Goal: Information Seeking & Learning: Learn about a topic

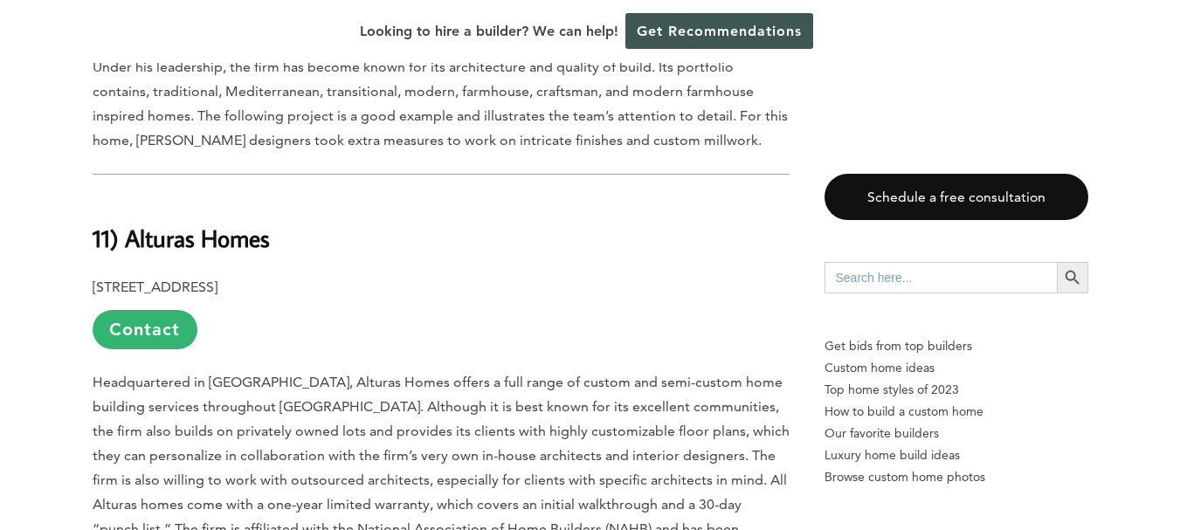
scroll to position [3246, 0]
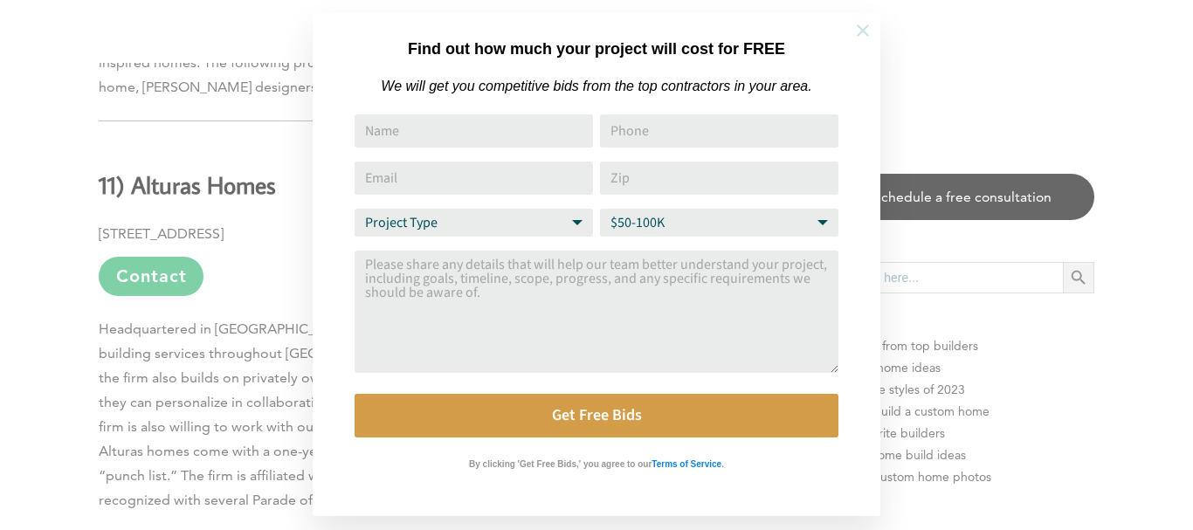
click at [858, 38] on icon at bounding box center [862, 30] width 19 height 19
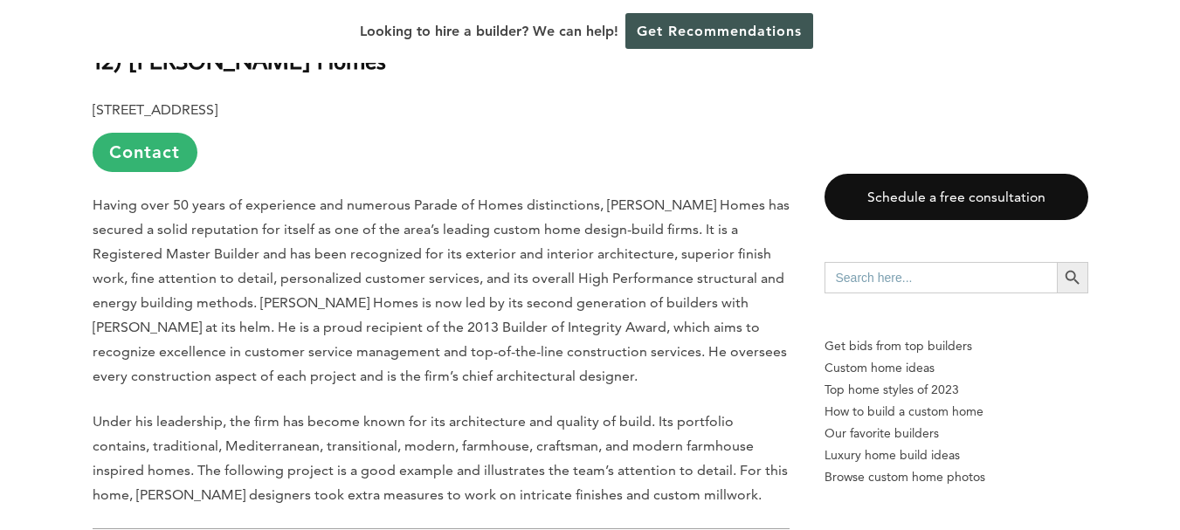
scroll to position [2809, 0]
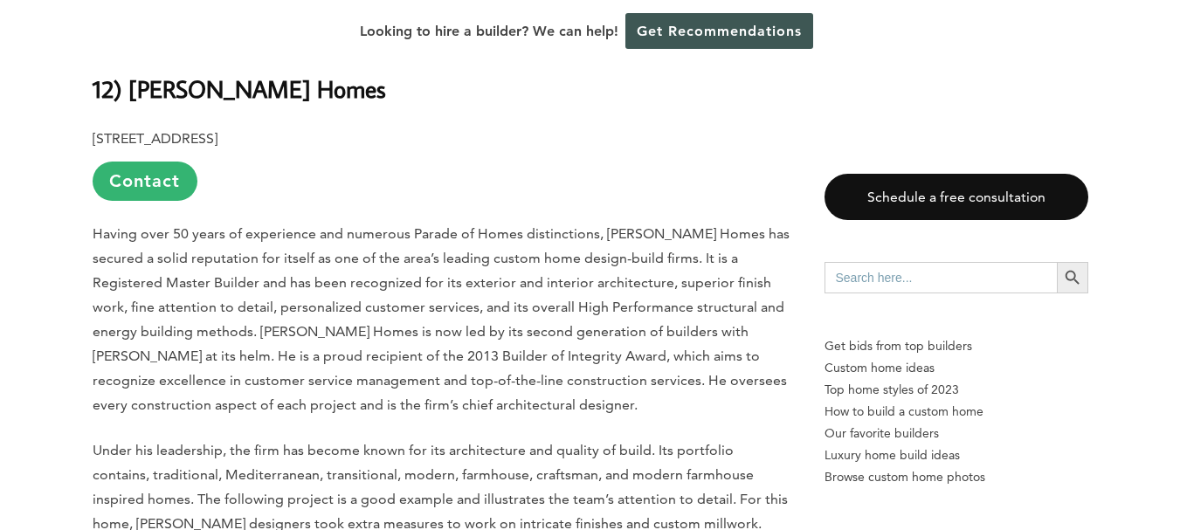
drag, startPoint x: 702, startPoint y: 301, endPoint x: 603, endPoint y: 321, distance: 100.7
click at [603, 321] on p "Having over 50 years of experience and numerous Parade of Homes distinctions, T…" at bounding box center [441, 320] width 697 height 196
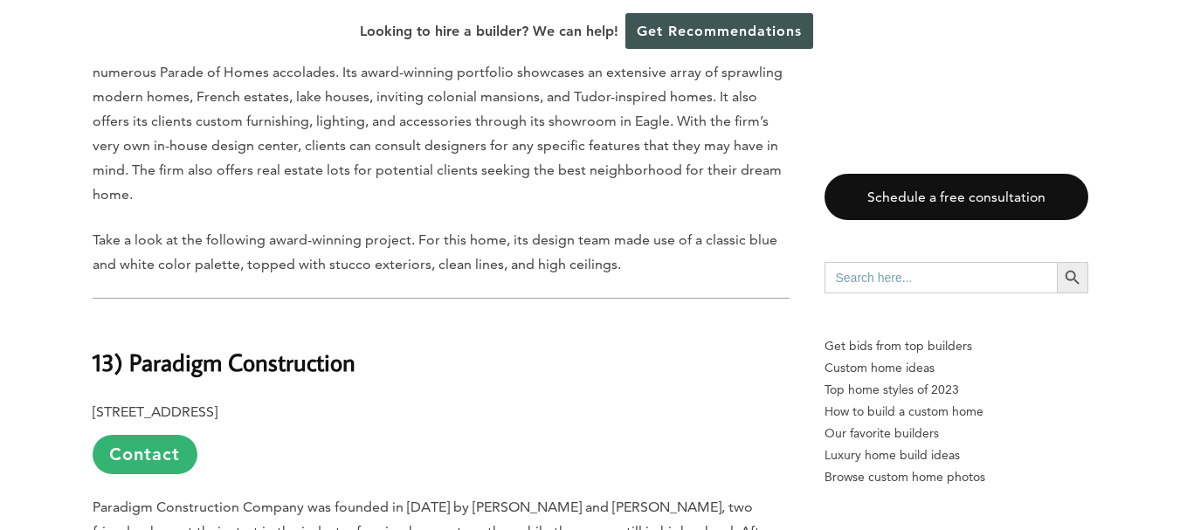
scroll to position [1965, 0]
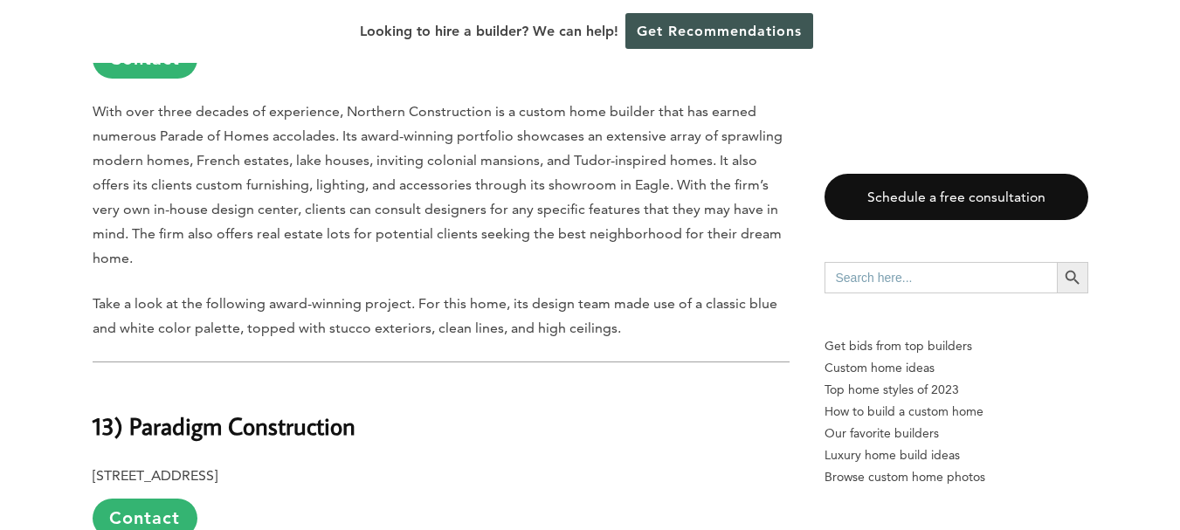
drag, startPoint x: 603, startPoint y: 321, endPoint x: 465, endPoint y: 223, distance: 169.6
click at [465, 223] on p "With over three decades of experience, Northern Construction is a custom home b…" at bounding box center [441, 185] width 697 height 171
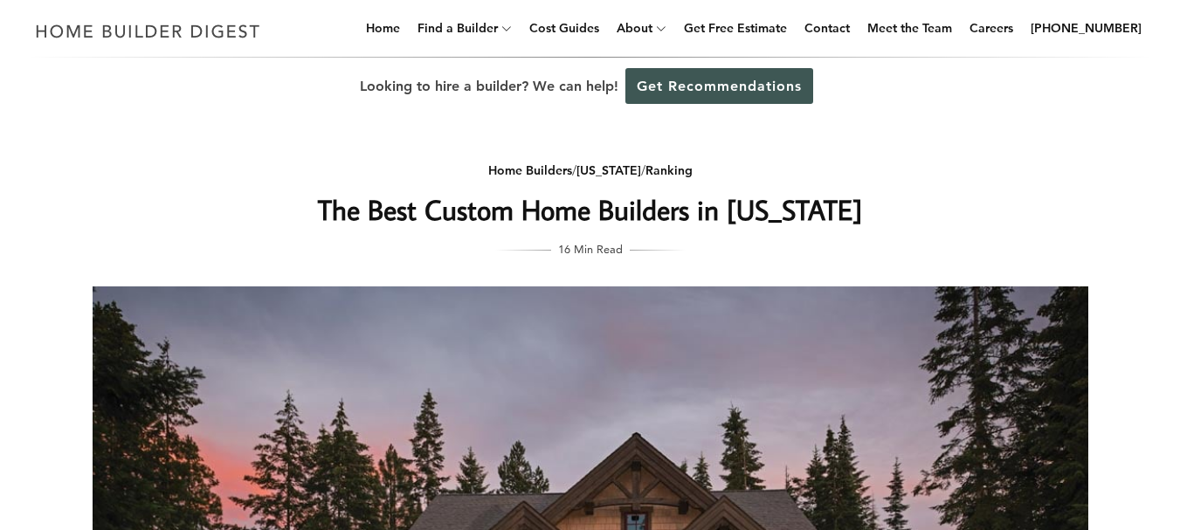
scroll to position [0, 0]
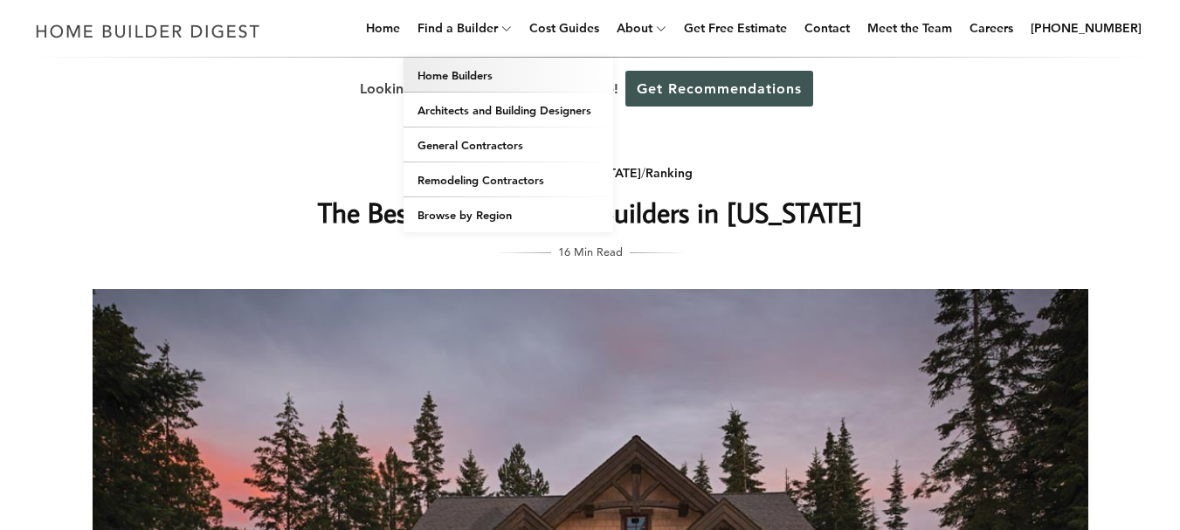
click at [483, 62] on link "Home Builders" at bounding box center [508, 75] width 210 height 35
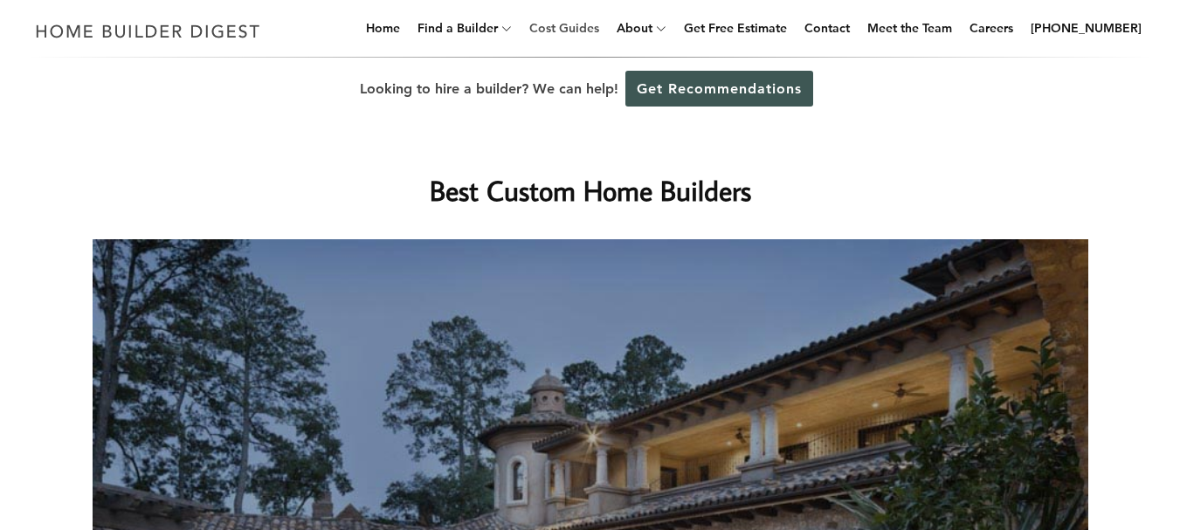
click at [599, 19] on link "Cost Guides" at bounding box center [564, 28] width 84 height 56
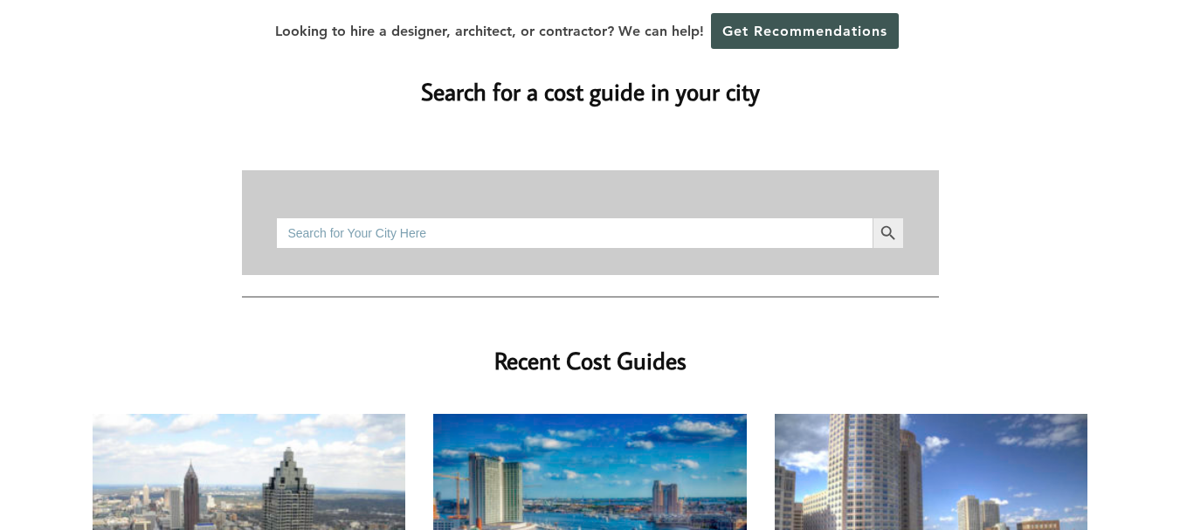
scroll to position [218, 0]
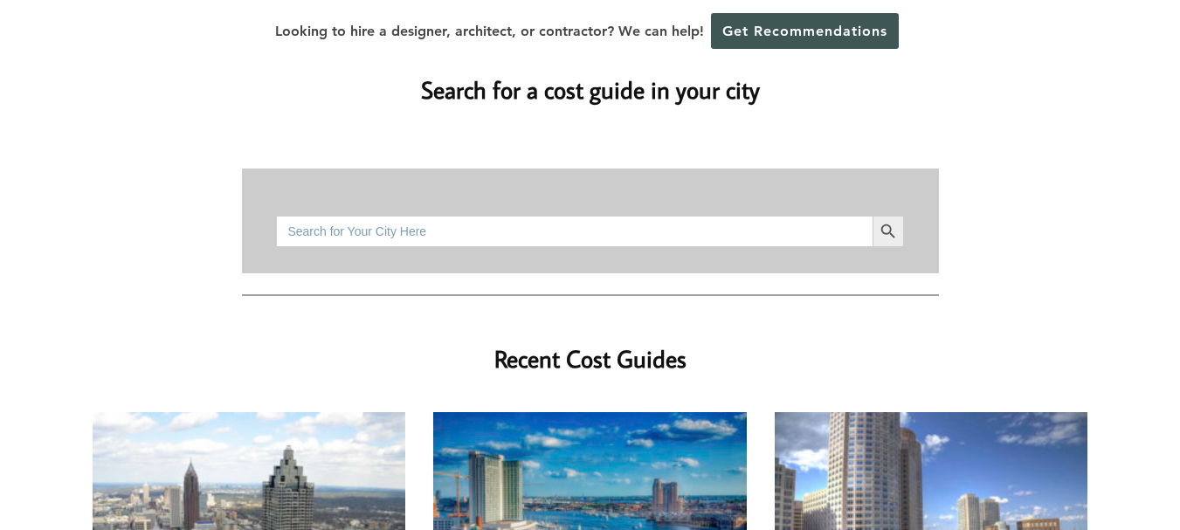
click at [591, 216] on input "Search for:" at bounding box center [574, 231] width 596 height 31
click at [872, 216] on button "Search Button" at bounding box center [887, 231] width 31 height 31
click at [295, 216] on input "Kuna, Idaho" at bounding box center [574, 231] width 596 height 31
type input "[GEOGRAPHIC_DATA], [US_STATE]"
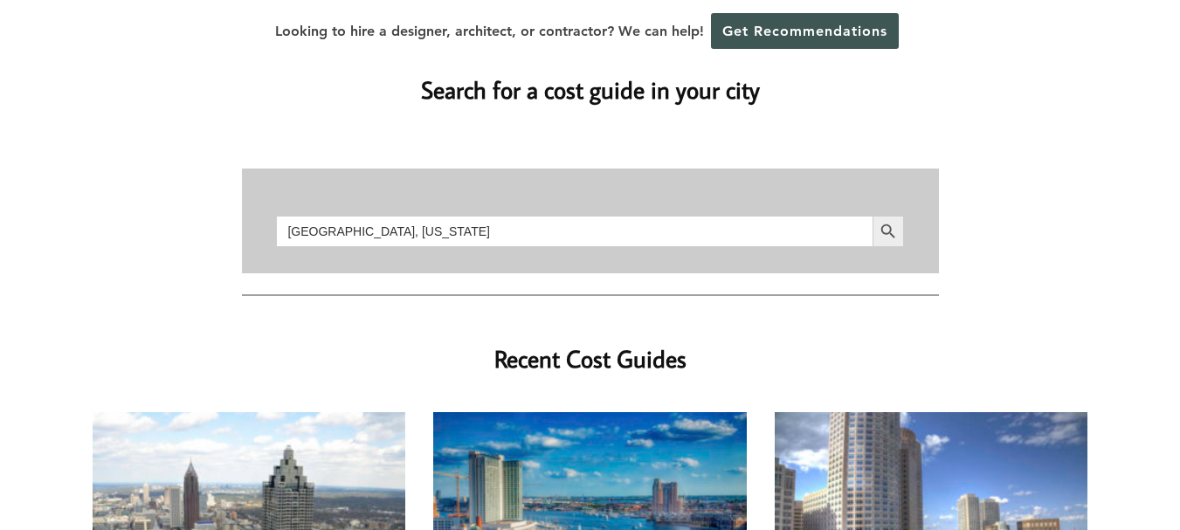
click at [872, 216] on button "Search Button" at bounding box center [887, 231] width 31 height 31
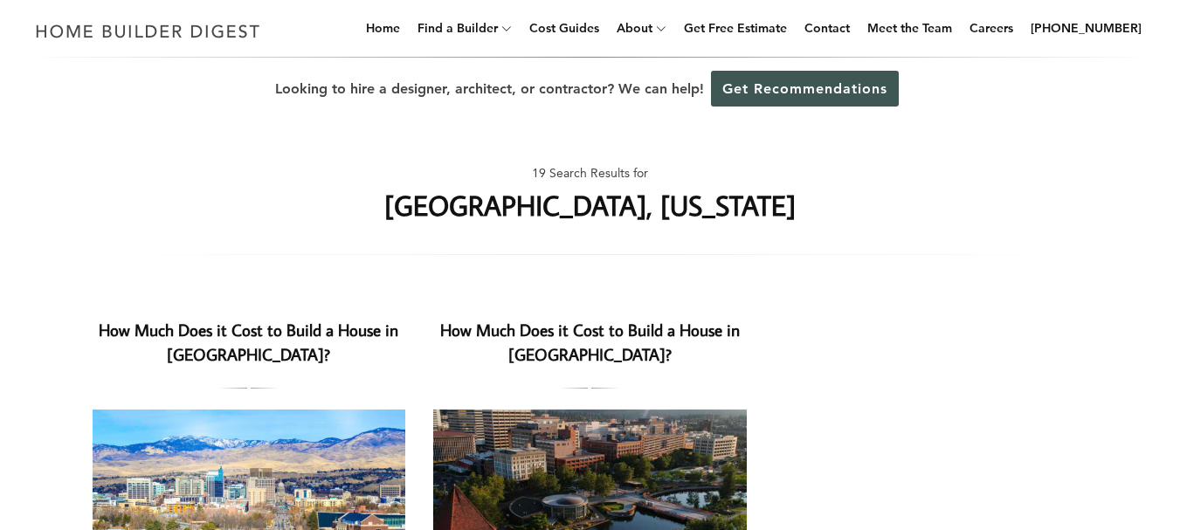
click at [267, 334] on link "How Much Does it Cost to Build a House in [GEOGRAPHIC_DATA]?" at bounding box center [249, 342] width 300 height 47
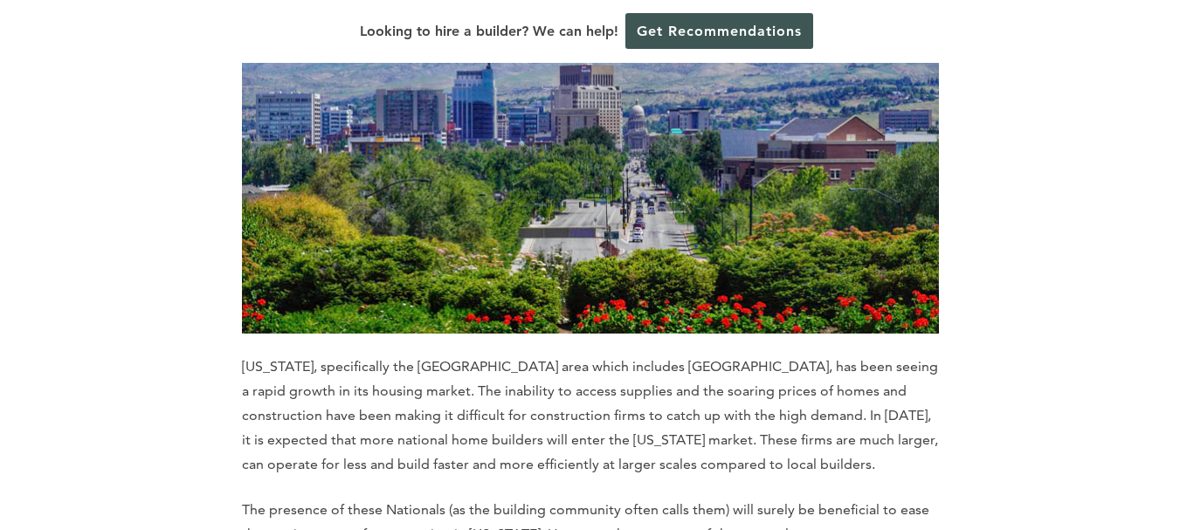
scroll to position [7932, 0]
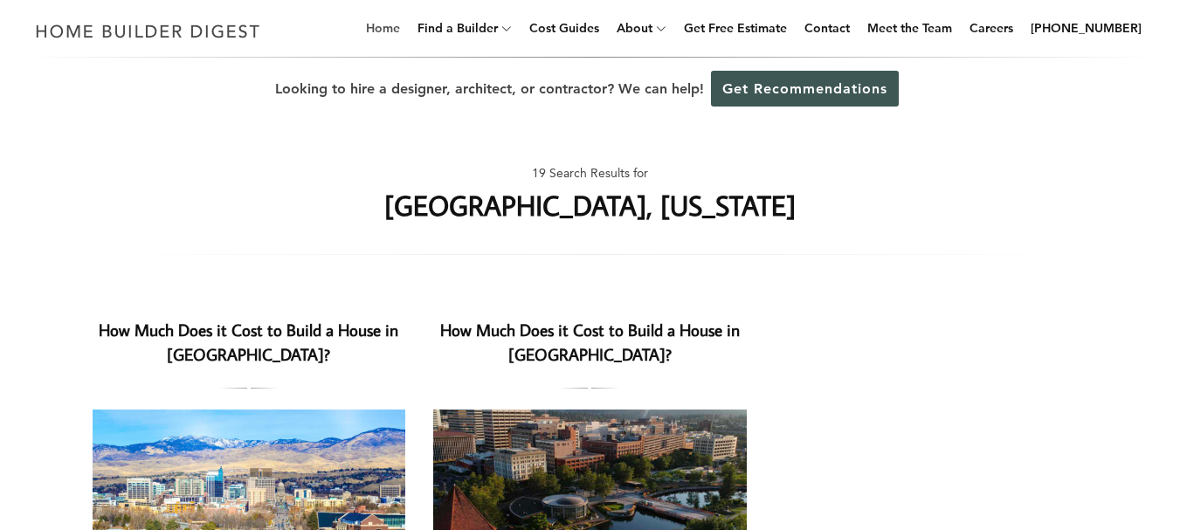
click at [404, 33] on link "Home" at bounding box center [383, 28] width 48 height 56
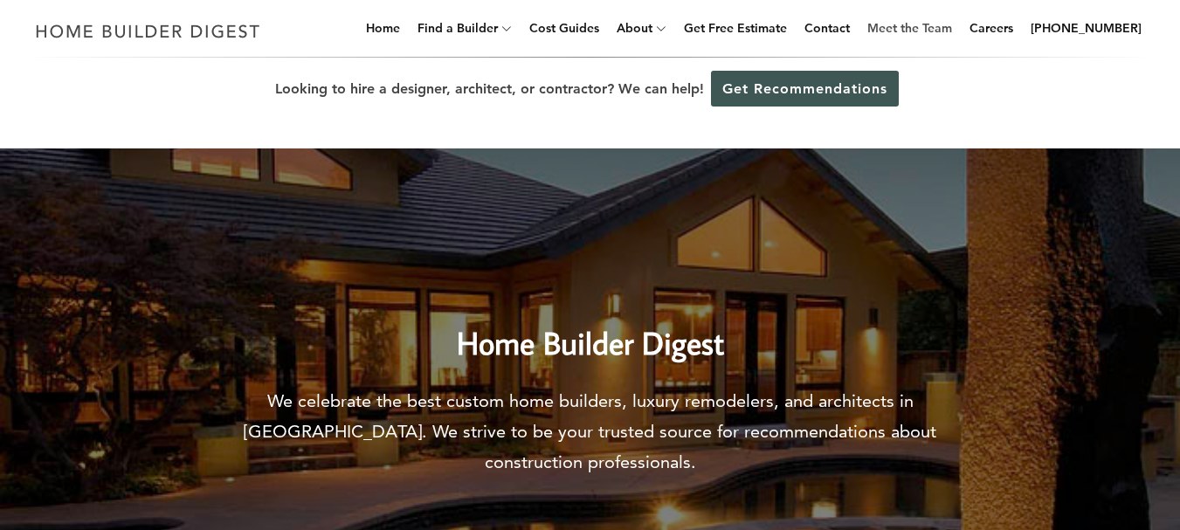
click at [930, 31] on link "Meet the Team" at bounding box center [909, 28] width 99 height 56
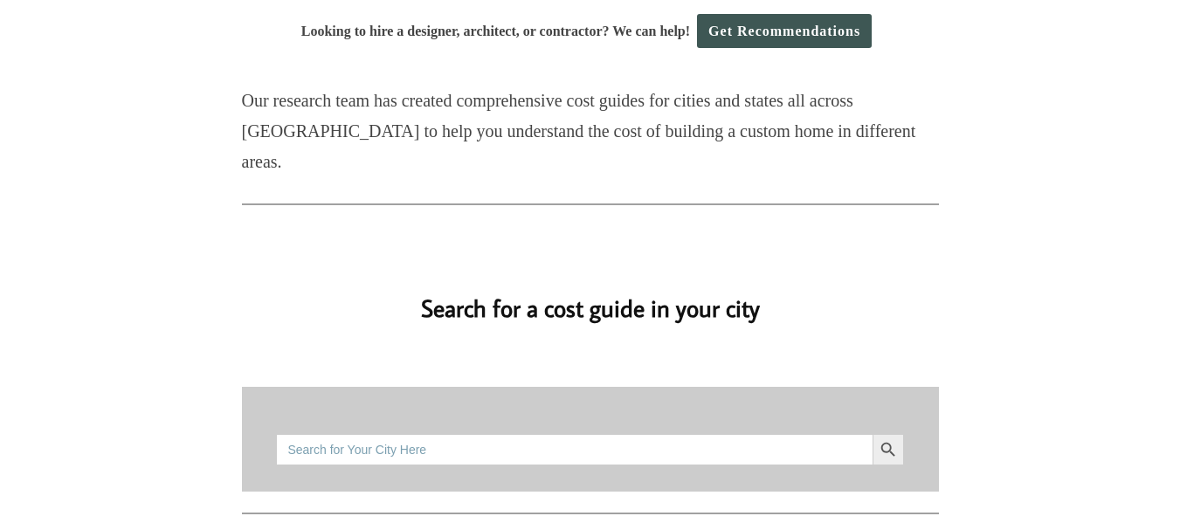
scroll to position [218, 0]
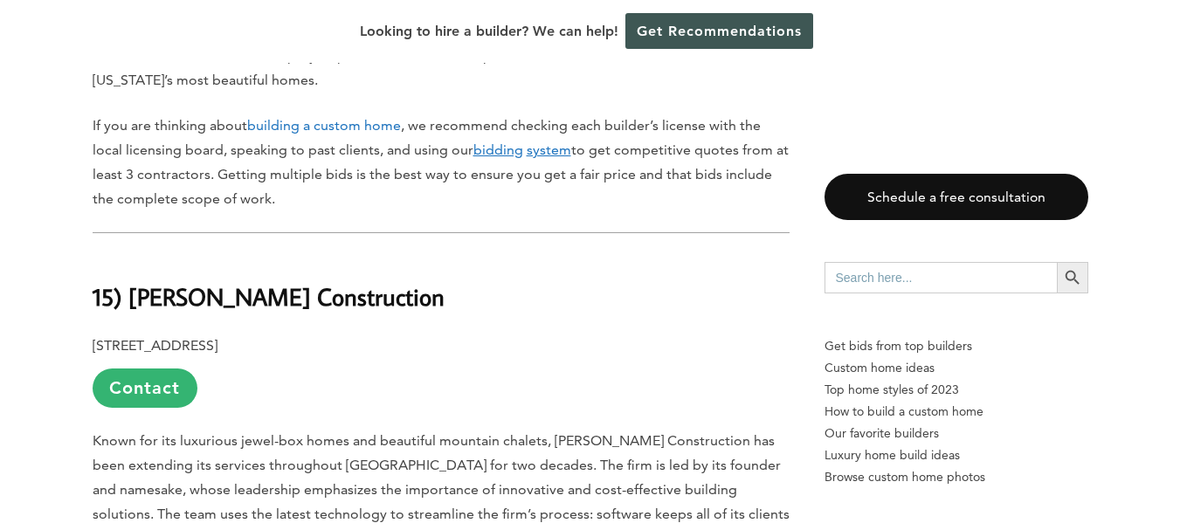
scroll to position [1033, 0]
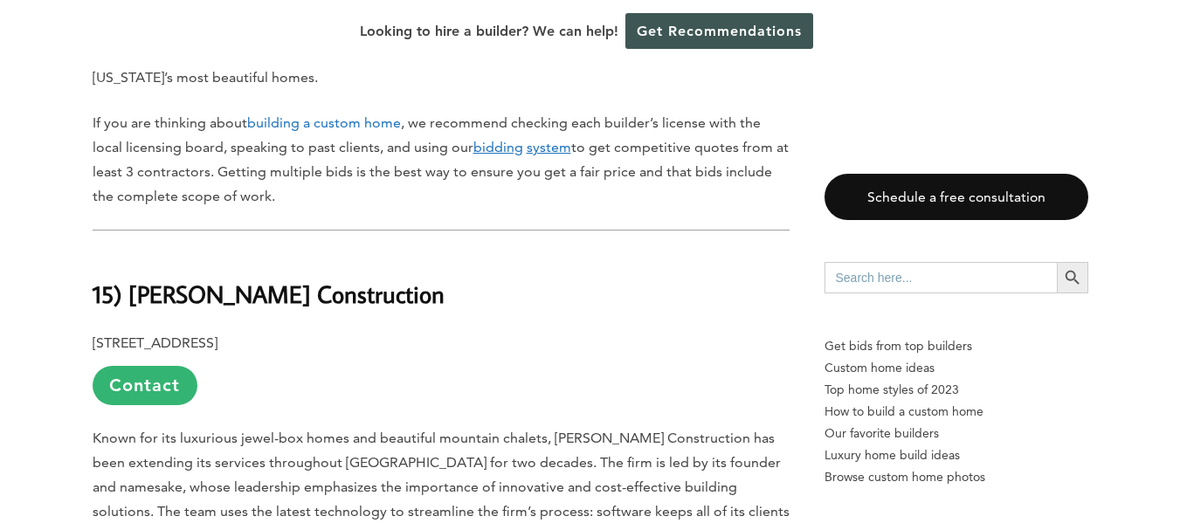
click at [335, 120] on link "building a custom home" at bounding box center [324, 122] width 154 height 17
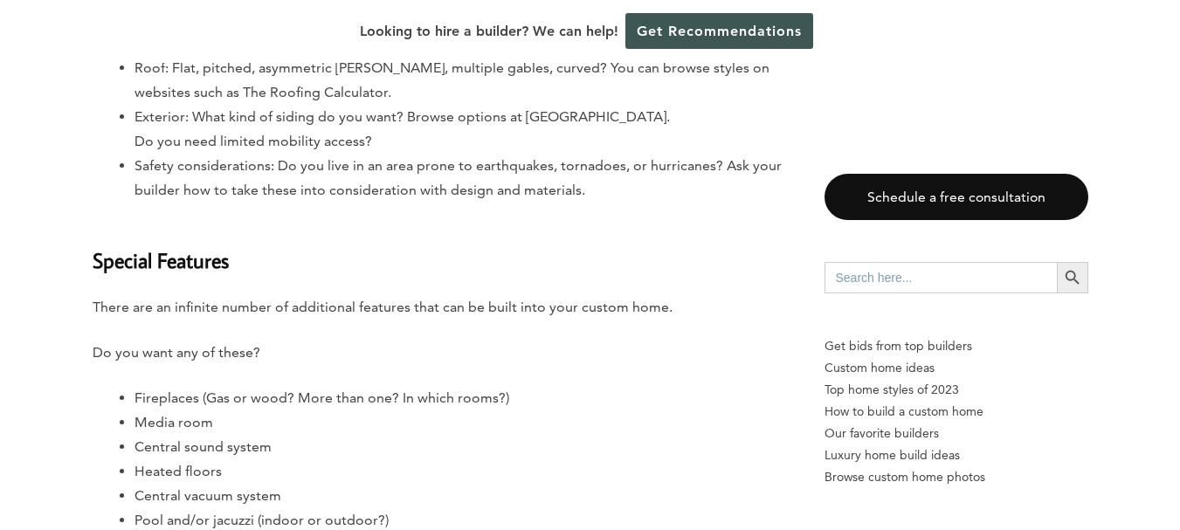
scroll to position [8201, 0]
